Goal: Task Accomplishment & Management: Use online tool/utility

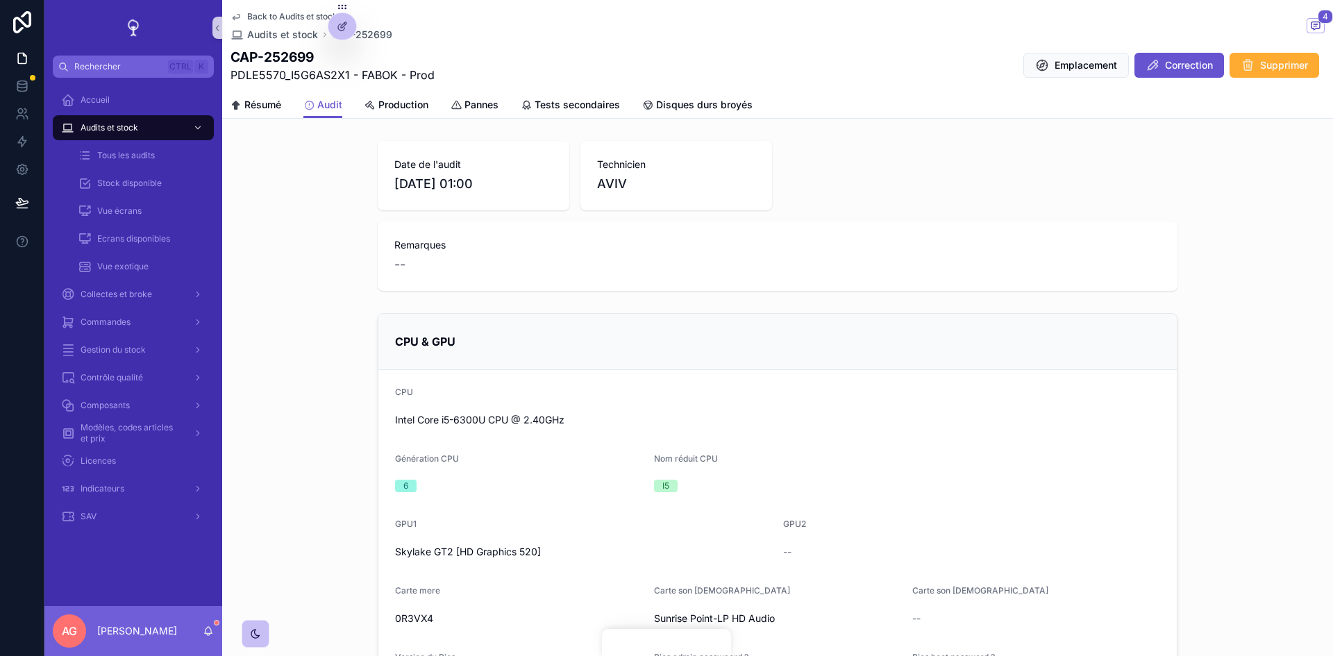
scroll to position [486, 0]
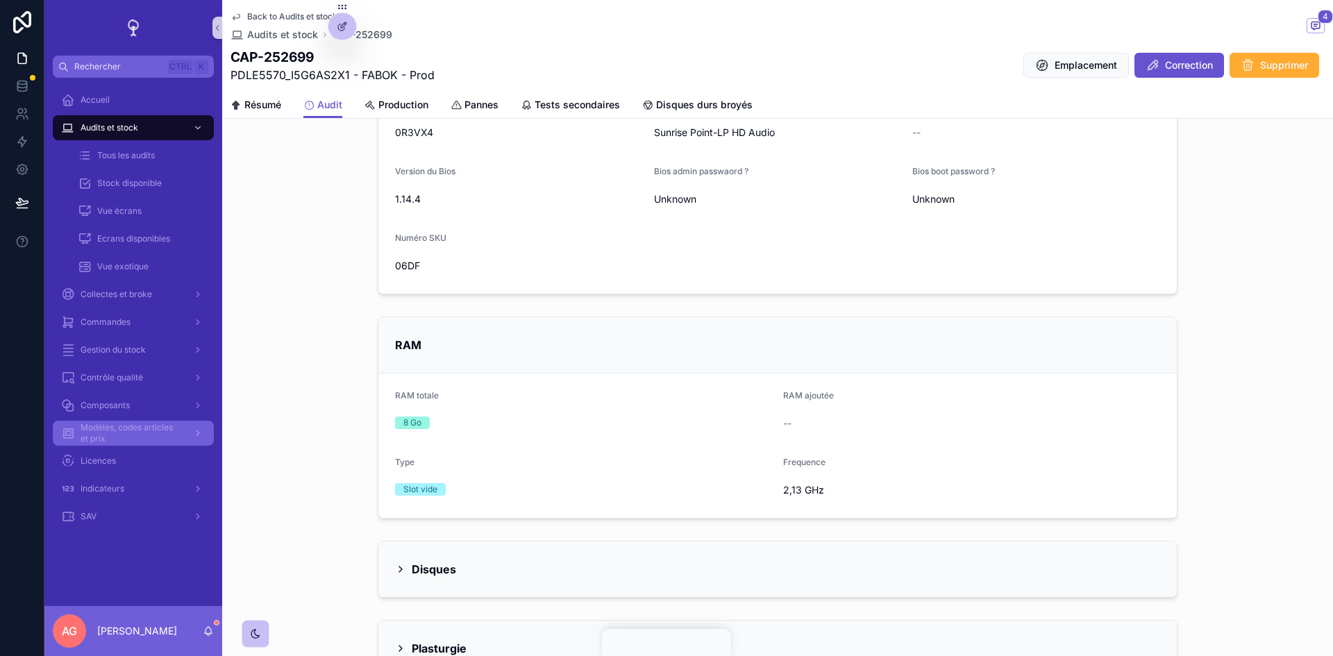
click at [117, 441] on span "Modèles, codes articles et prix" at bounding box center [131, 433] width 101 height 22
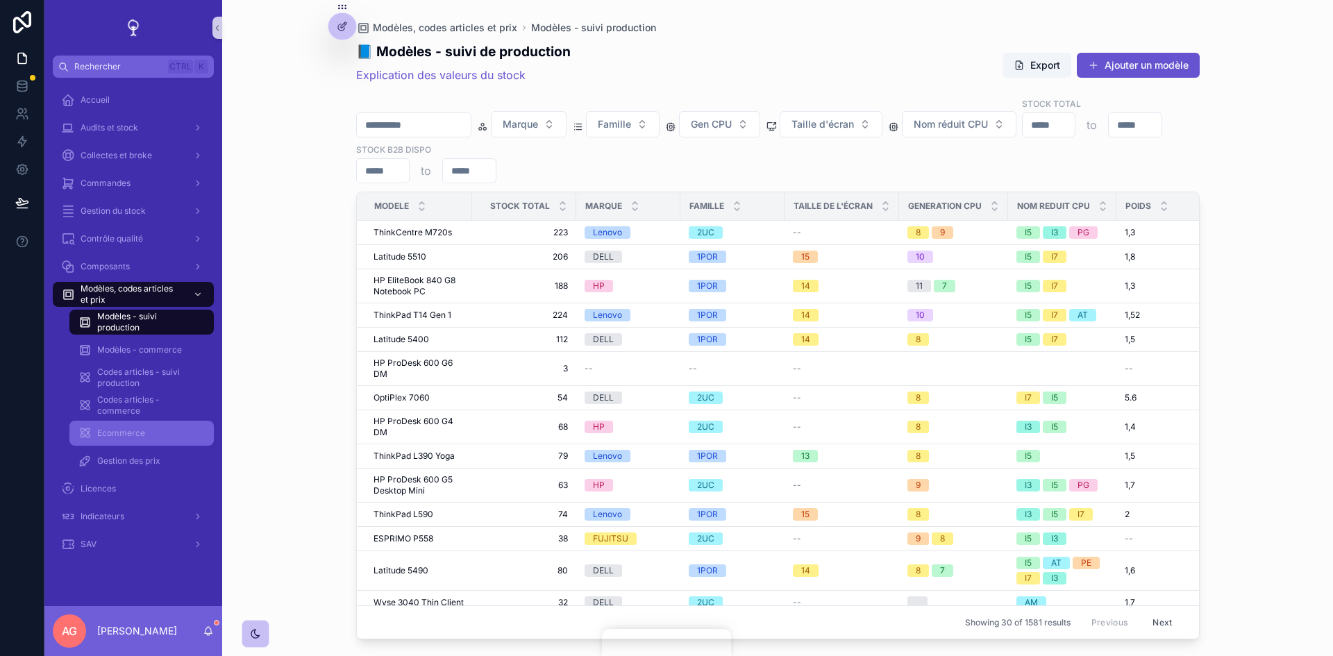
click at [122, 436] on span "Ecommerce" at bounding box center [121, 433] width 48 height 11
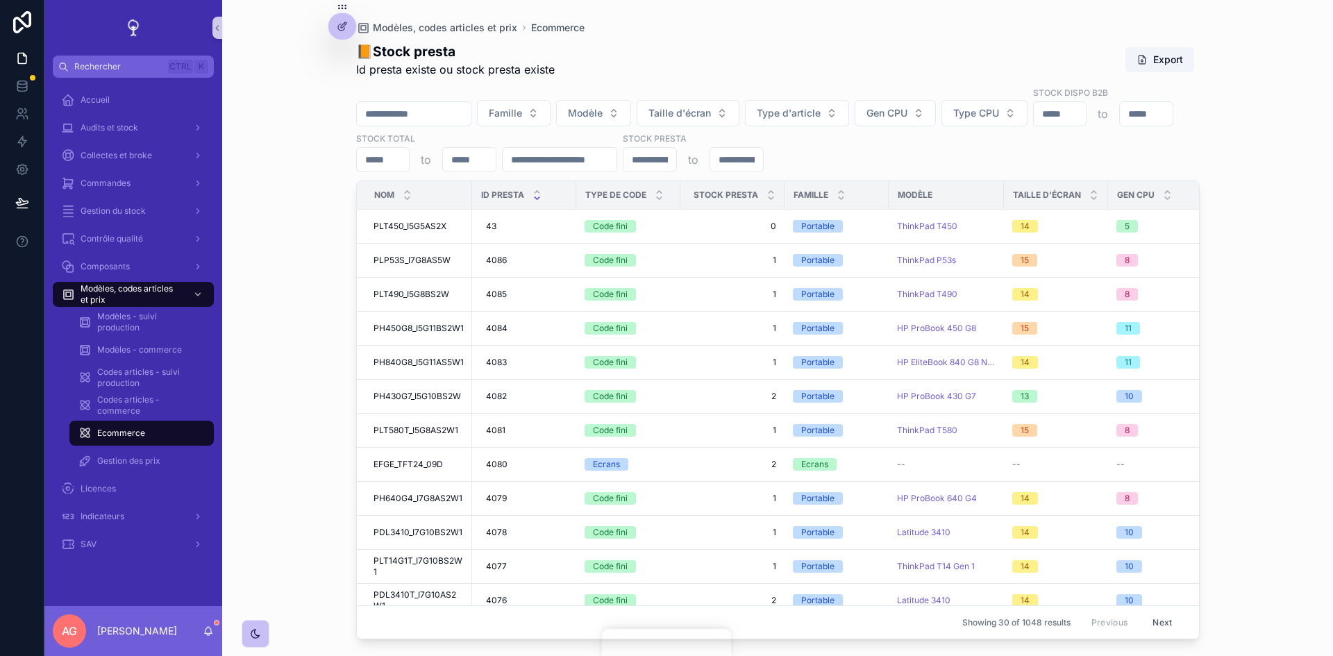
click at [416, 104] on input "scrollable content" at bounding box center [414, 113] width 114 height 19
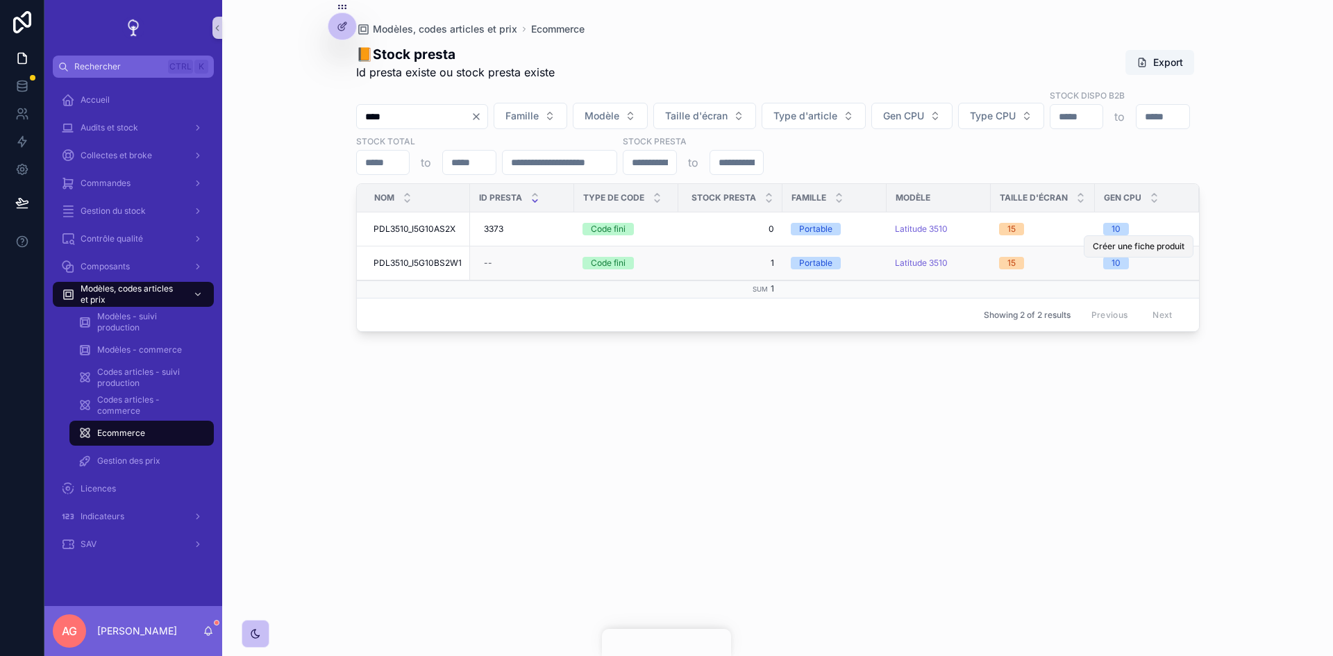
type input "****"
click at [1138, 241] on span "Créer une fiche produit" at bounding box center [1139, 246] width 92 height 11
click at [1129, 235] on button "Créer une fiche produit" at bounding box center [1139, 246] width 110 height 22
click at [1122, 241] on span "Créer une fiche produit" at bounding box center [1139, 246] width 92 height 11
click at [1125, 241] on span "Créer une fiche produit" at bounding box center [1139, 246] width 92 height 11
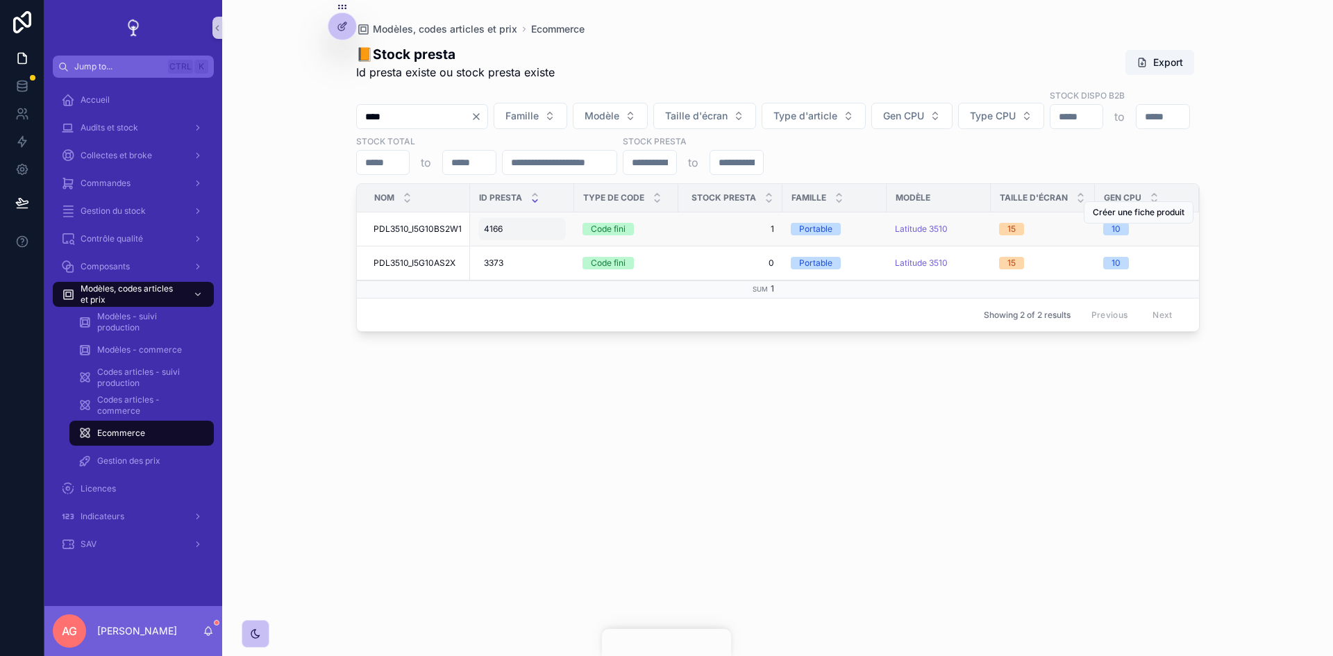
click at [496, 218] on div "4166 4166" at bounding box center [521, 229] width 87 height 22
drag, startPoint x: 526, startPoint y: 240, endPoint x: 478, endPoint y: 237, distance: 48.7
click at [478, 237] on div "****" at bounding box center [572, 235] width 200 height 51
click at [658, 235] on icon "scrollable content" at bounding box center [653, 233] width 11 height 11
click at [1145, 235] on button "Créer une fiche produit" at bounding box center [1139, 246] width 110 height 22
